Goal: Task Accomplishment & Management: Use online tool/utility

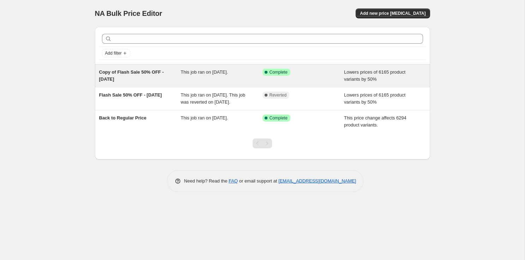
click at [328, 74] on div "Success Complete Complete" at bounding box center [297, 72] width 71 height 7
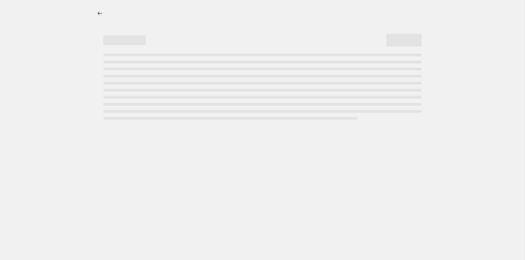
select select "percentage"
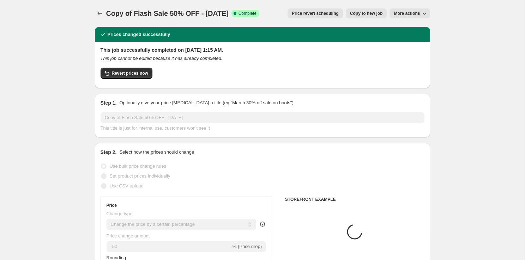
select select "collection"
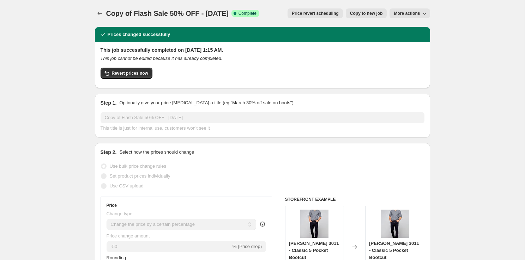
click at [306, 14] on span "Price revert scheduling" at bounding box center [315, 14] width 47 height 6
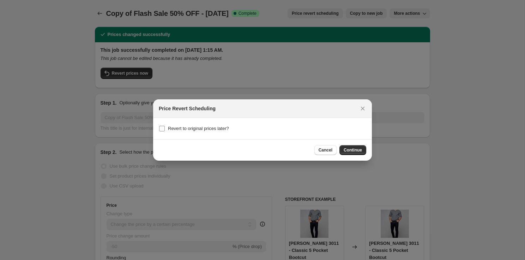
click at [187, 131] on span "Revert to original prices later?" at bounding box center [198, 128] width 61 height 5
click at [165, 131] on input "Revert to original prices later?" at bounding box center [162, 129] width 6 height 6
checkbox input "true"
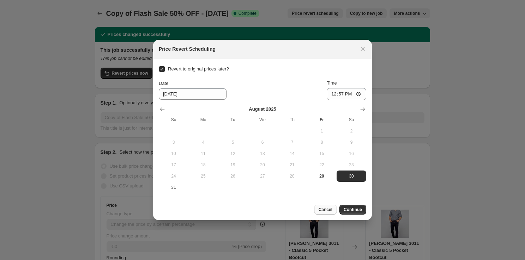
click at [319, 211] on span "Cancel" at bounding box center [326, 210] width 14 height 6
checkbox input "false"
